Goal: Information Seeking & Learning: Learn about a topic

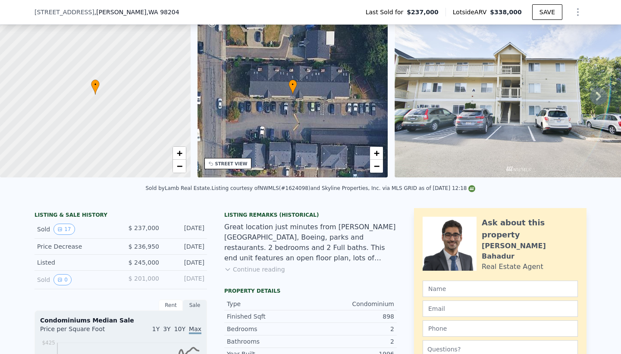
scroll to position [66, 0]
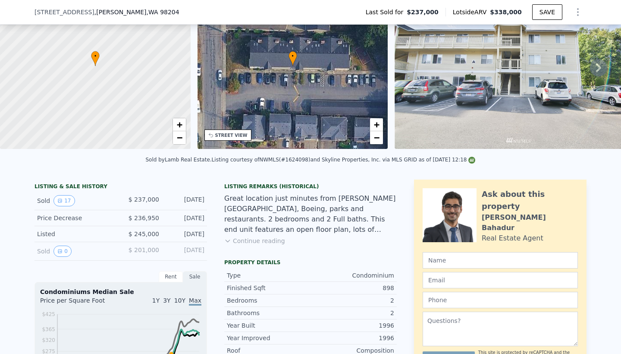
click at [269, 242] on button "Continue reading" at bounding box center [254, 240] width 61 height 9
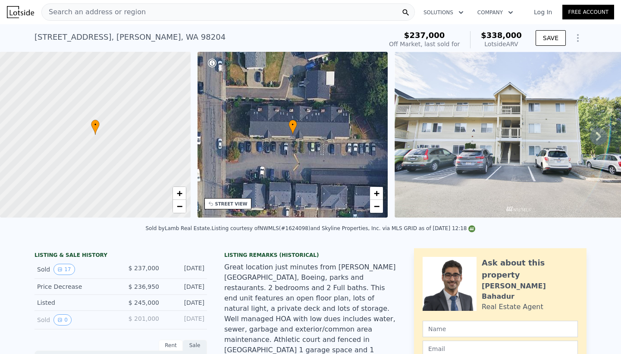
scroll to position [0, 0]
click at [602, 138] on icon at bounding box center [598, 136] width 17 height 17
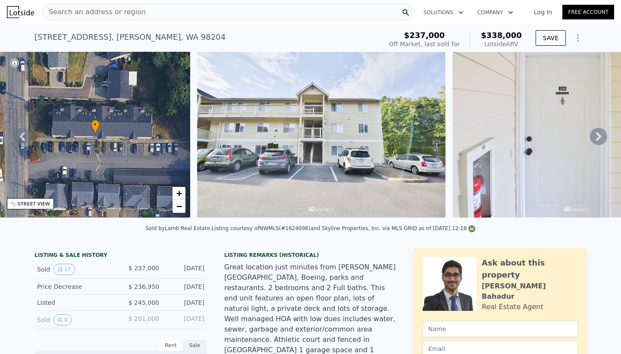
click at [602, 138] on icon at bounding box center [598, 136] width 17 height 17
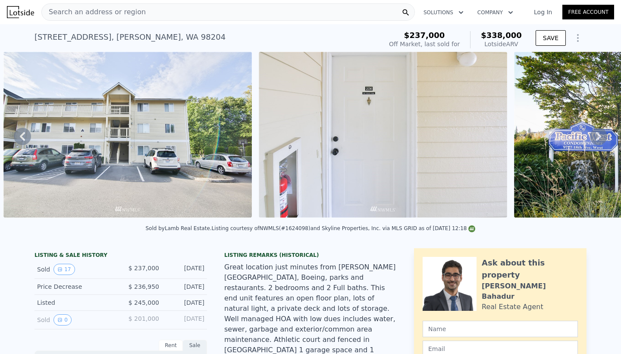
click at [602, 138] on icon at bounding box center [598, 136] width 17 height 17
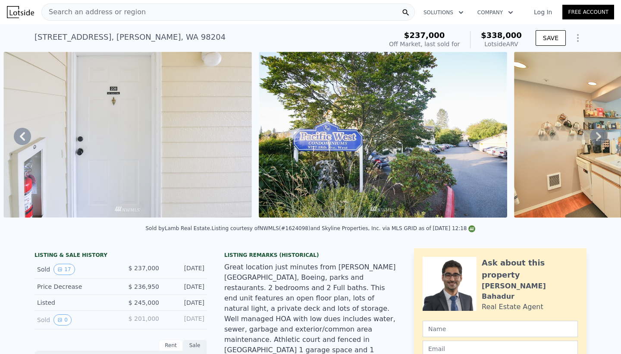
click at [602, 138] on icon at bounding box center [598, 136] width 17 height 17
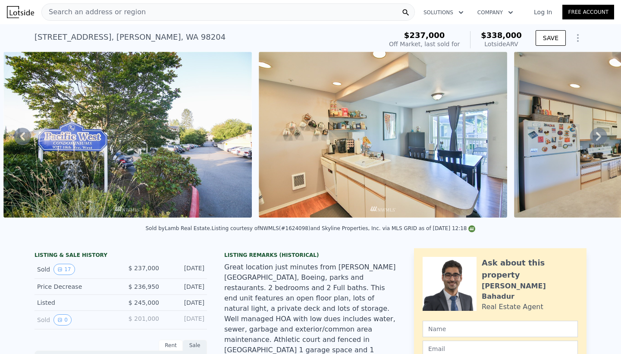
click at [602, 138] on div "• + − • + − STREET VIEW Loading... SATELLITE VIEW" at bounding box center [310, 136] width 621 height 169
click at [602, 138] on icon at bounding box center [598, 136] width 17 height 17
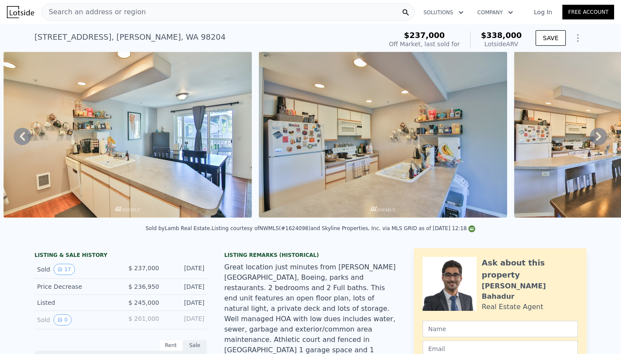
click at [602, 138] on icon at bounding box center [598, 136] width 17 height 17
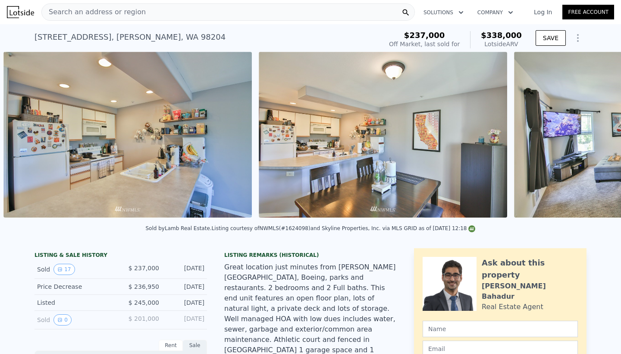
click at [602, 138] on div "• + − • + − STREET VIEW Loading... SATELLITE VIEW" at bounding box center [310, 136] width 621 height 169
click at [602, 138] on icon at bounding box center [598, 136] width 17 height 17
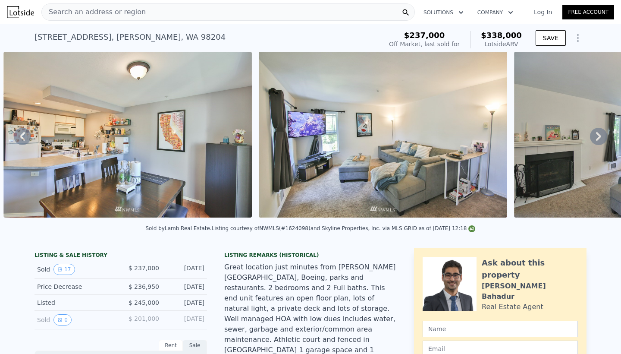
scroll to position [0, 0]
click at [601, 142] on icon at bounding box center [598, 136] width 17 height 17
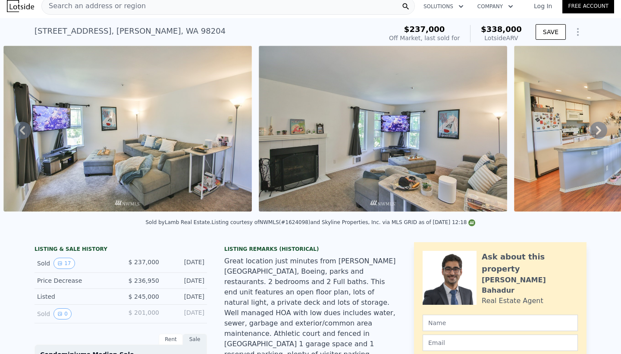
scroll to position [5, 0]
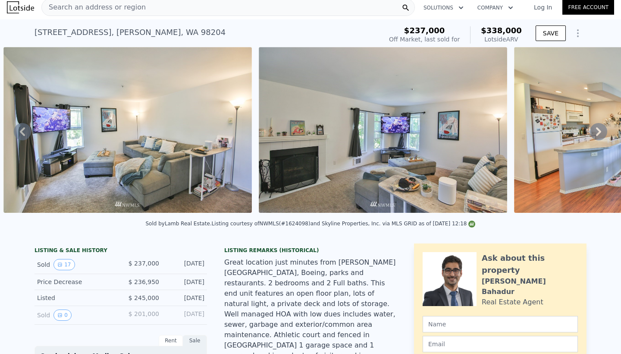
click at [602, 133] on icon at bounding box center [598, 131] width 17 height 17
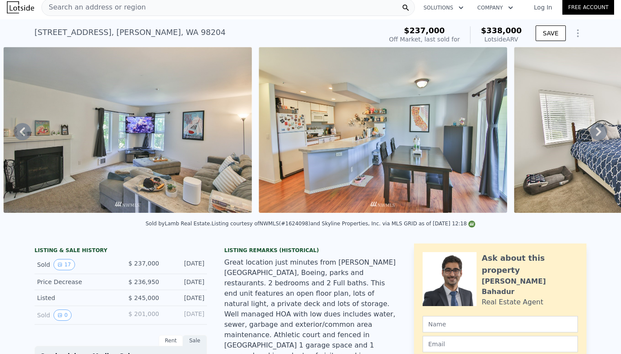
click at [602, 133] on icon at bounding box center [598, 131] width 17 height 17
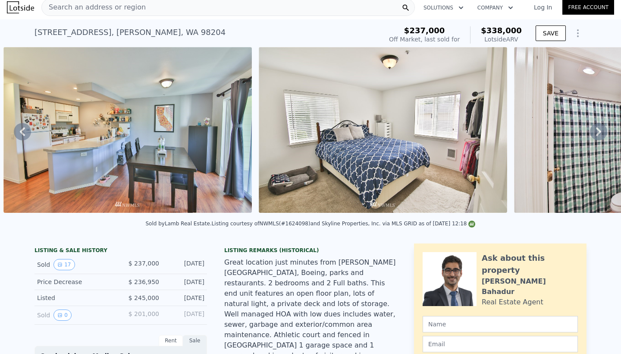
click at [602, 133] on icon at bounding box center [598, 131] width 17 height 17
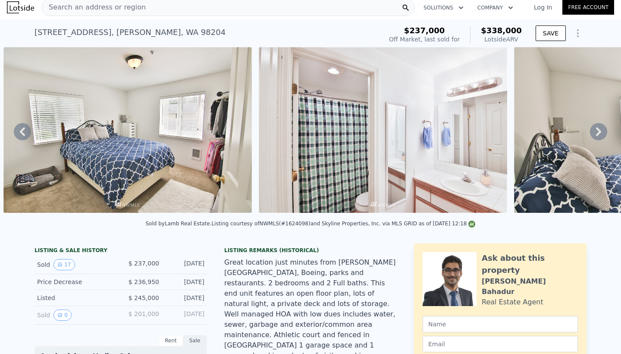
click at [602, 133] on icon at bounding box center [598, 131] width 17 height 17
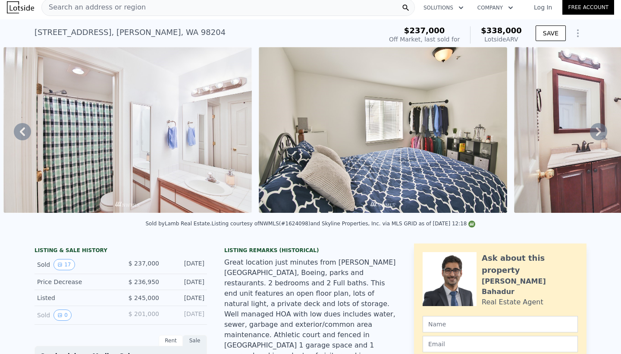
click at [602, 133] on icon at bounding box center [598, 131] width 17 height 17
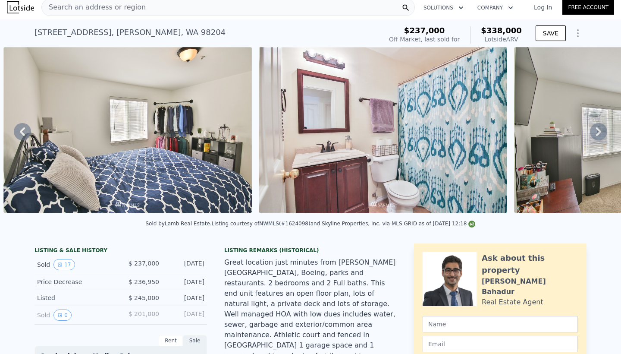
click at [602, 133] on icon at bounding box center [598, 131] width 17 height 17
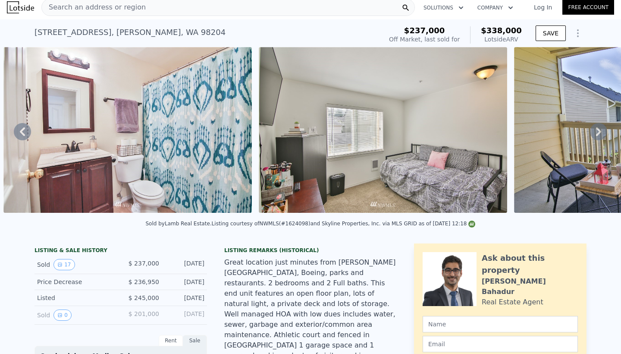
click at [602, 133] on icon at bounding box center [598, 131] width 17 height 17
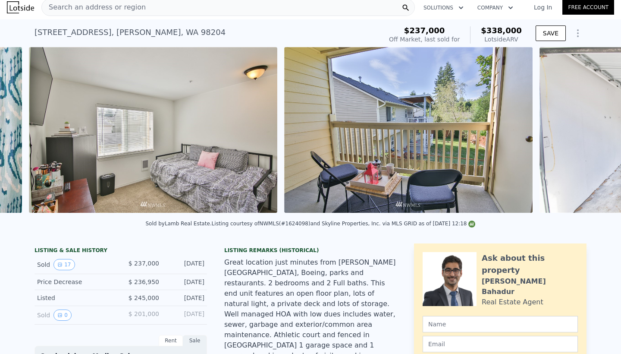
scroll to position [0, 3716]
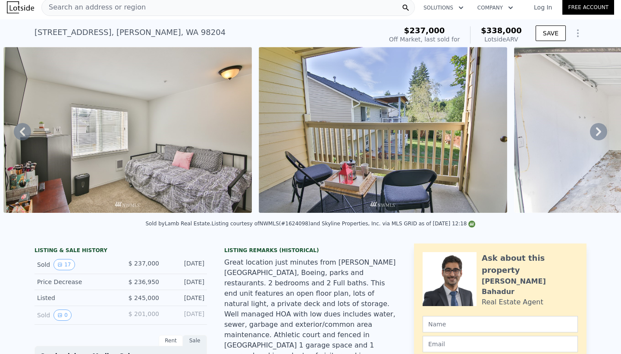
click at [602, 133] on icon at bounding box center [598, 131] width 17 height 17
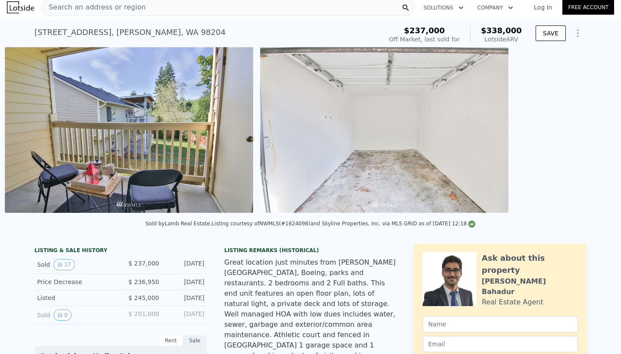
scroll to position [0, 3972]
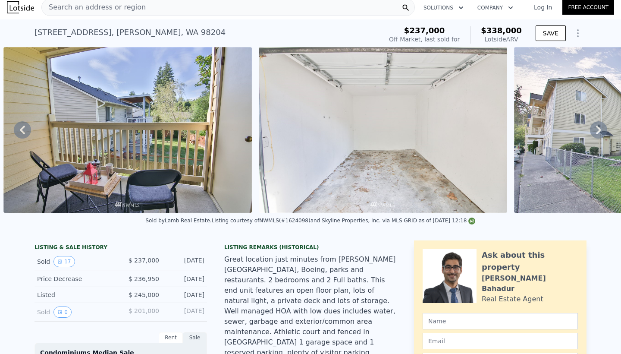
click at [602, 133] on icon at bounding box center [598, 129] width 17 height 17
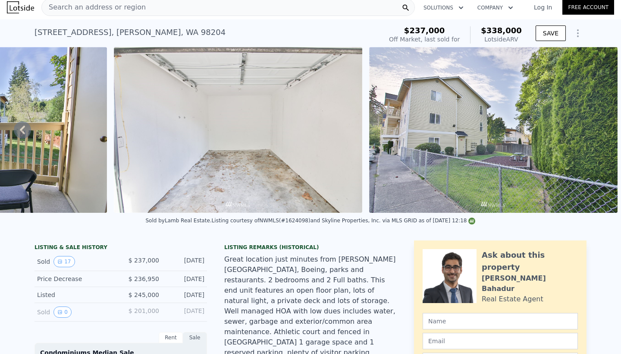
click at [602, 133] on img at bounding box center [493, 130] width 249 height 166
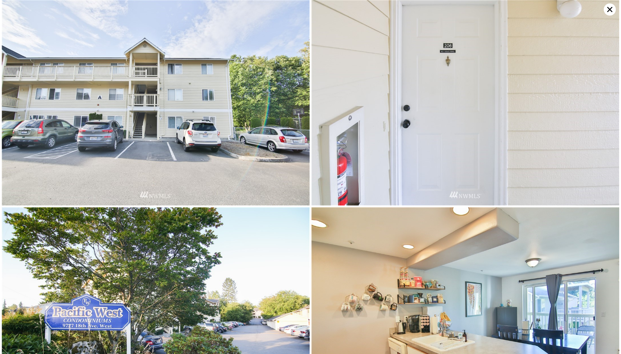
scroll to position [0, 0]
click at [108, 146] on img at bounding box center [156, 102] width 308 height 205
click at [172, 95] on img at bounding box center [156, 102] width 308 height 205
click at [183, 112] on img at bounding box center [156, 102] width 308 height 205
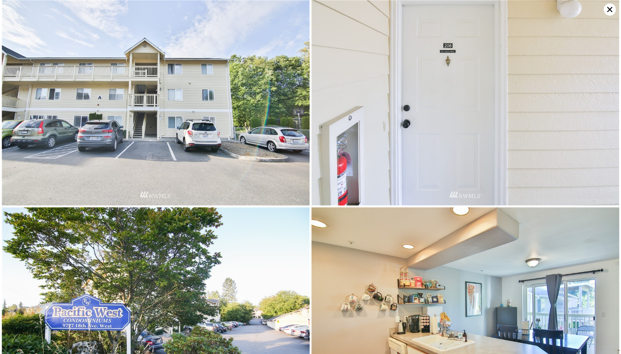
click at [183, 112] on img at bounding box center [156, 102] width 308 height 205
